Goal: Task Accomplishment & Management: Complete application form

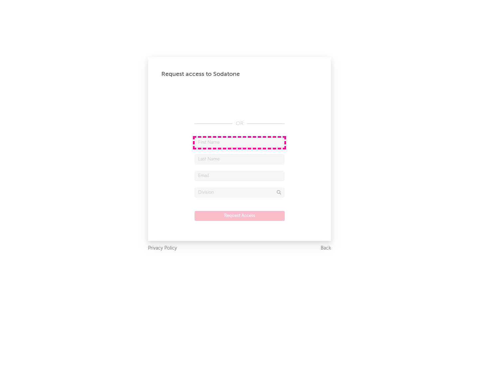
click at [240, 142] on input "text" at bounding box center [240, 143] width 90 height 10
type input "[PERSON_NAME]"
click at [240, 159] on input "text" at bounding box center [240, 159] width 90 height 10
type input "[PERSON_NAME]"
click at [240, 176] on input "text" at bounding box center [240, 176] width 90 height 10
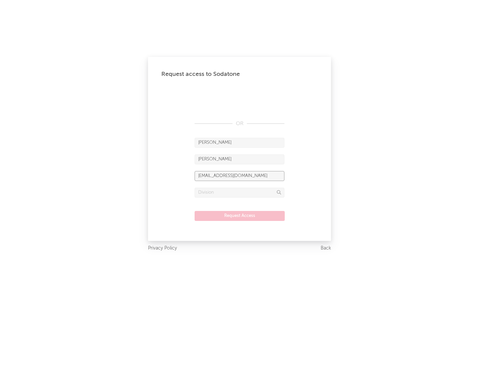
type input "[EMAIL_ADDRESS][DOMAIN_NAME]"
click at [240, 192] on input "text" at bounding box center [240, 193] width 90 height 10
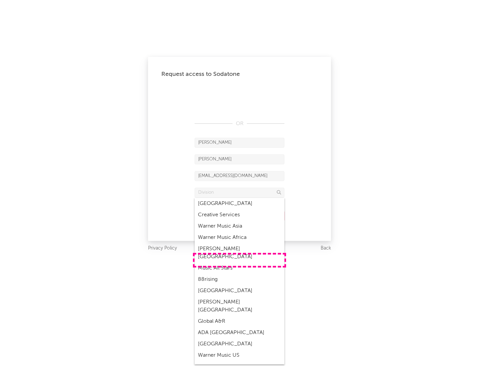
click at [240, 263] on div "Music All Stars" at bounding box center [240, 268] width 90 height 11
type input "Music All Stars"
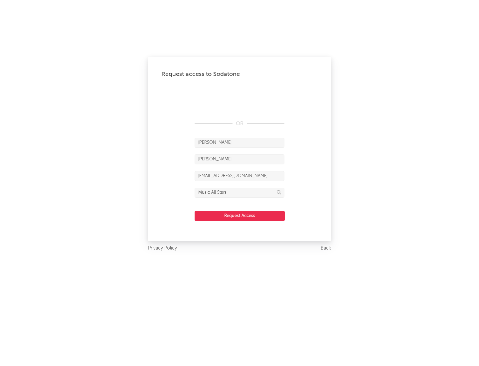
click at [240, 216] on button "Request Access" at bounding box center [240, 216] width 90 height 10
